Goal: Information Seeking & Learning: Learn about a topic

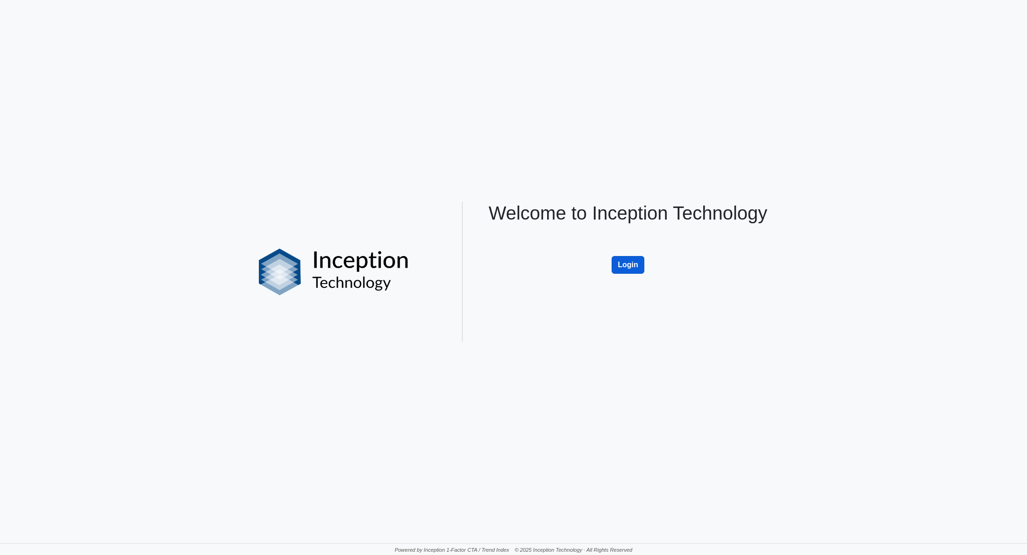
click at [632, 262] on button "Login" at bounding box center [627, 265] width 33 height 18
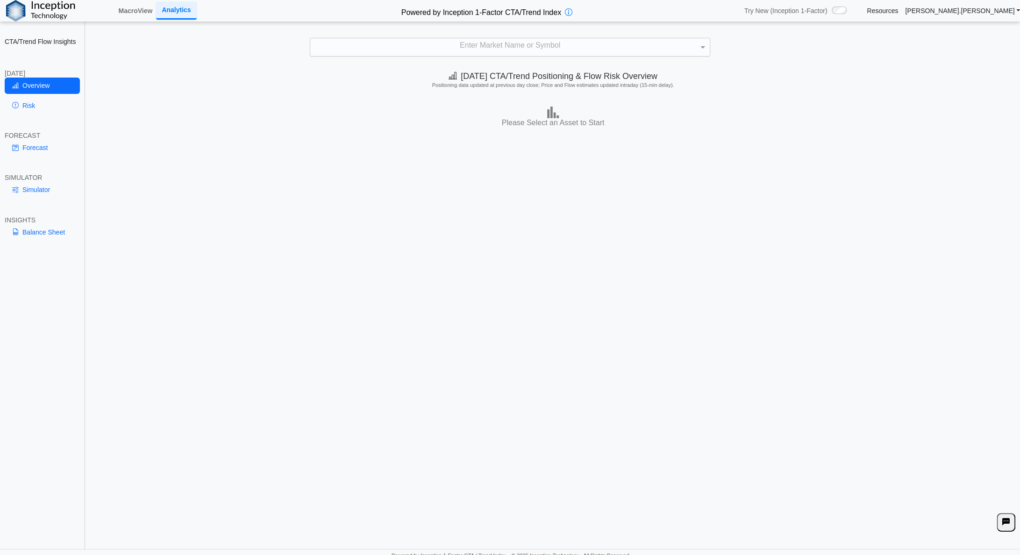
click at [437, 43] on div "Enter Market Name or Symbol" at bounding box center [509, 47] width 399 height 18
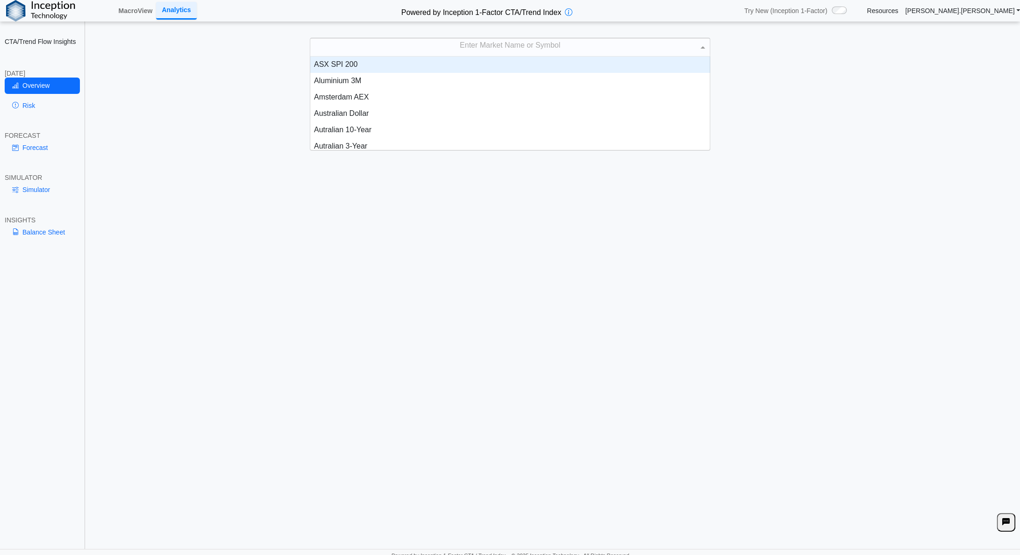
scroll to position [86, 392]
type input "***"
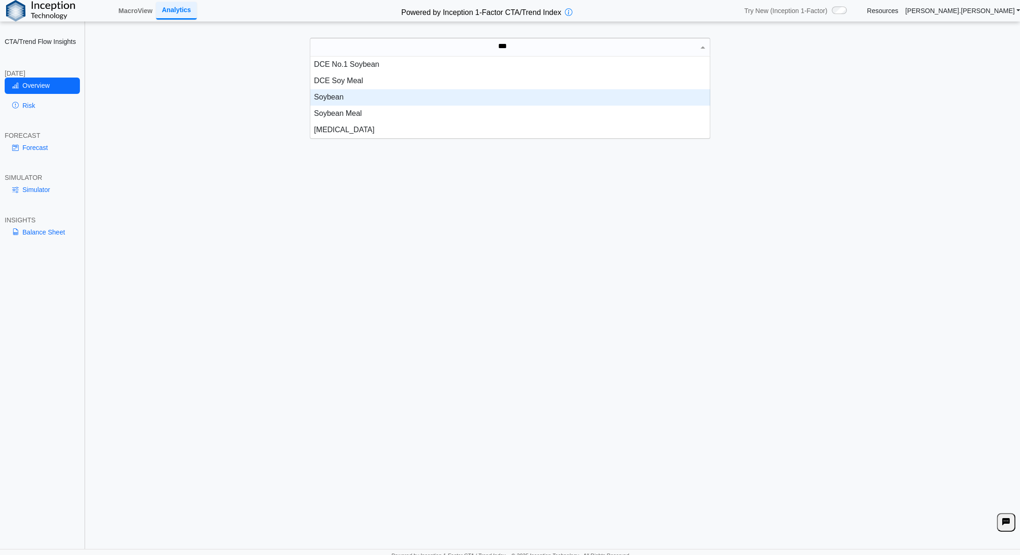
click at [333, 97] on div "Soybean" at bounding box center [510, 97] width 400 height 16
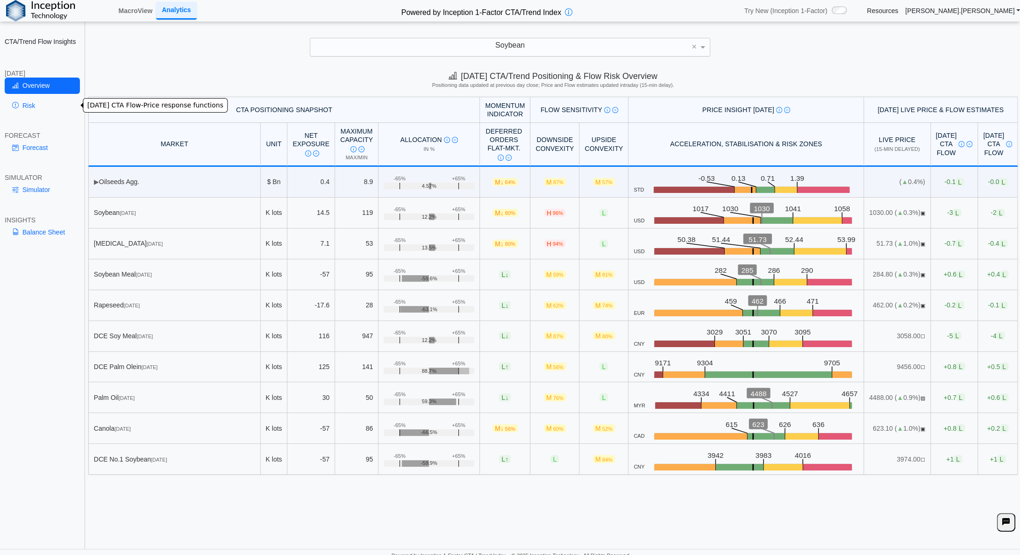
click at [35, 106] on link "Risk" at bounding box center [42, 106] width 75 height 16
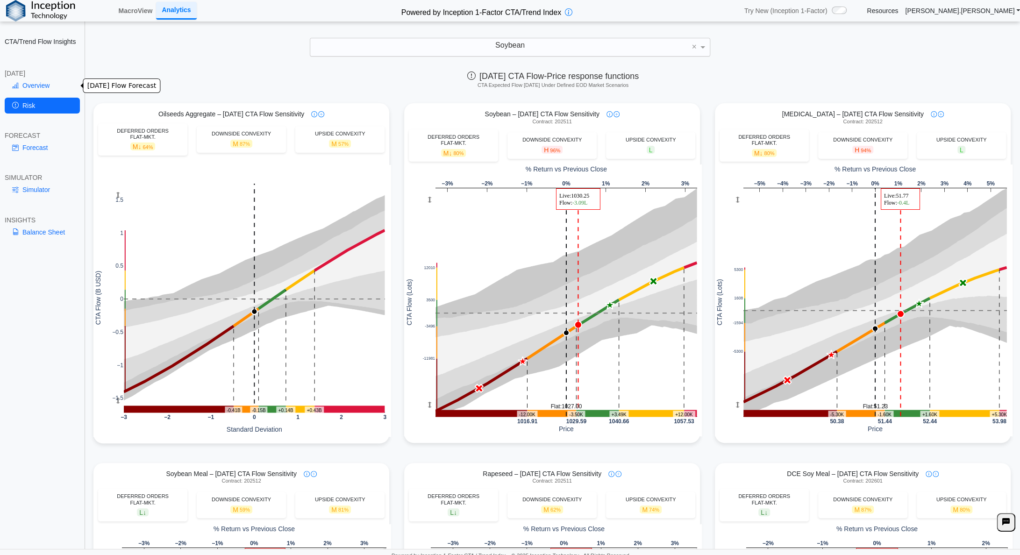
click at [44, 85] on link "Overview" at bounding box center [42, 86] width 75 height 16
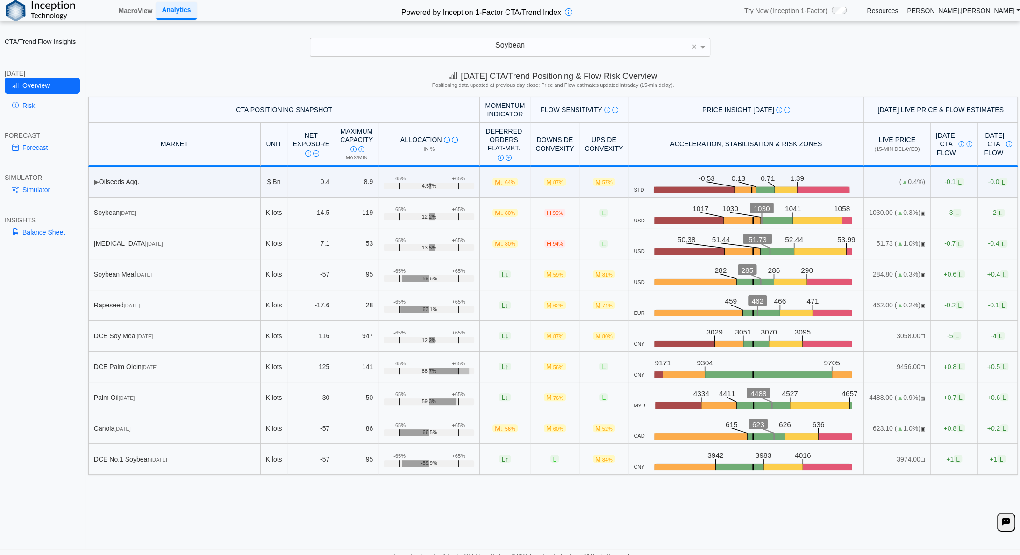
click at [538, 48] on div "Soybean" at bounding box center [509, 47] width 399 height 18
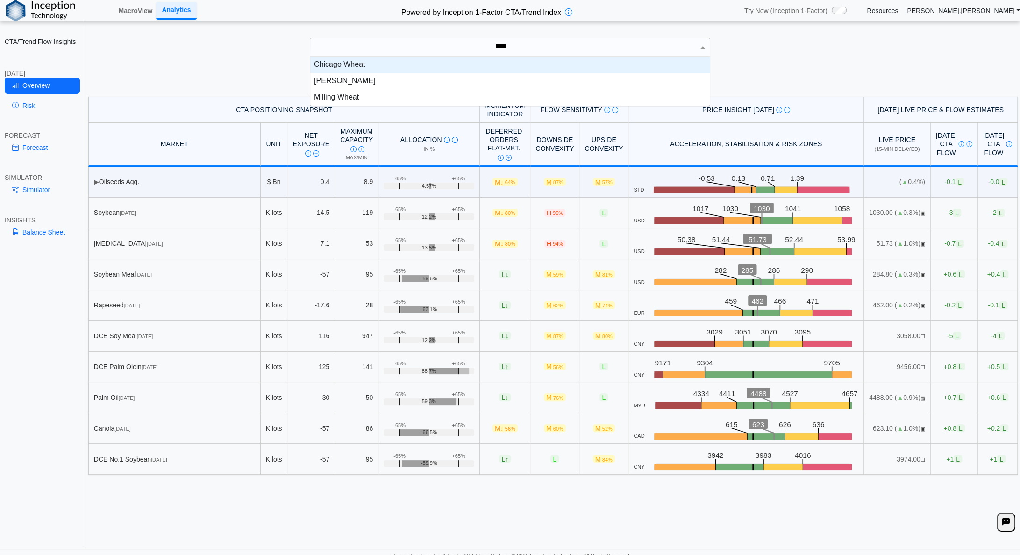
type input "*****"
click at [383, 63] on div "Chicago Wheat" at bounding box center [510, 65] width 400 height 16
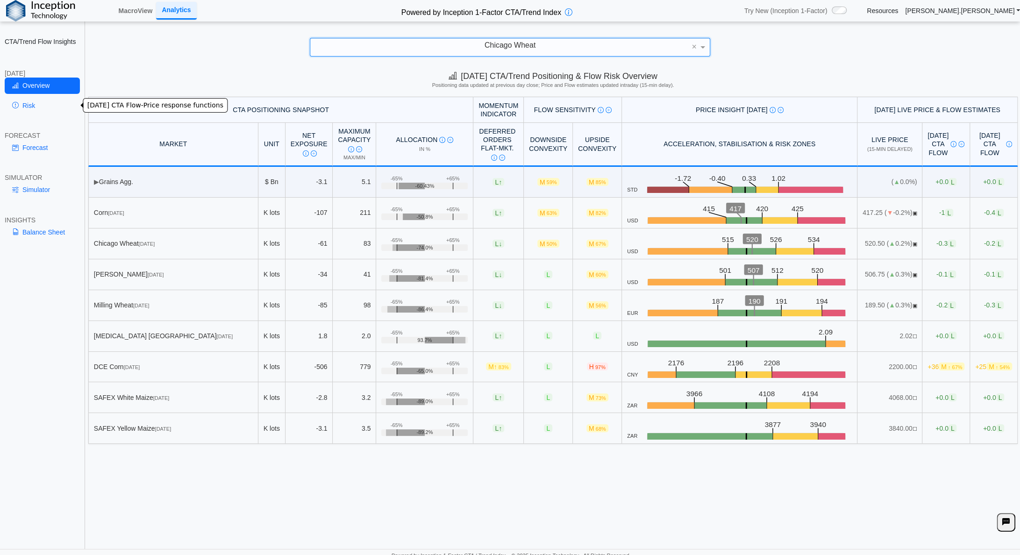
click at [34, 101] on link "Risk" at bounding box center [42, 106] width 75 height 16
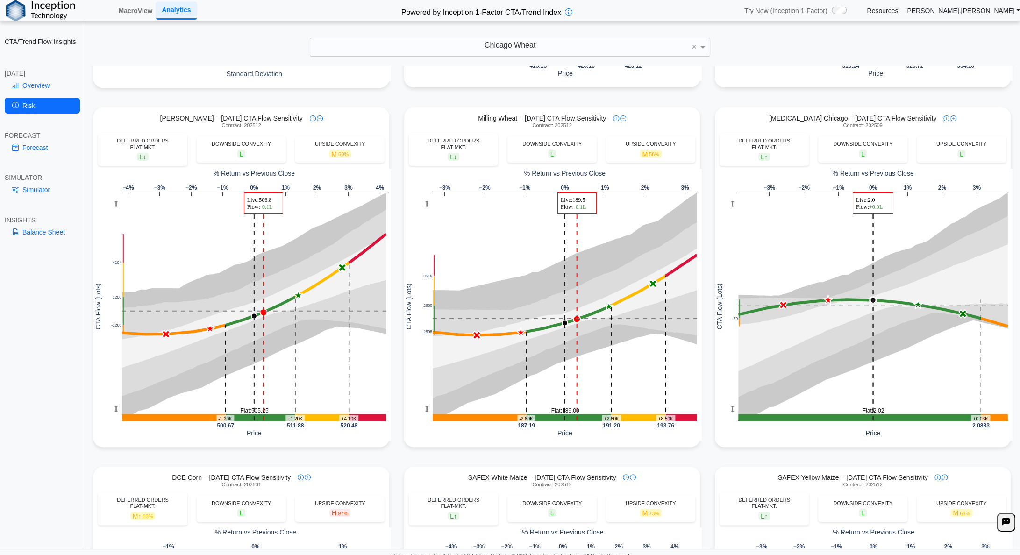
scroll to position [354, 0]
